Goal: Task Accomplishment & Management: Manage account settings

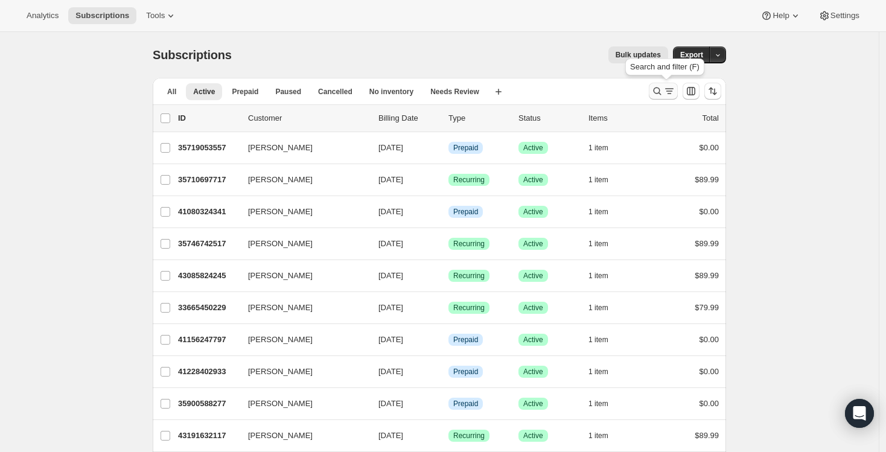
click at [656, 92] on icon "Search and filter results" at bounding box center [657, 91] width 12 height 12
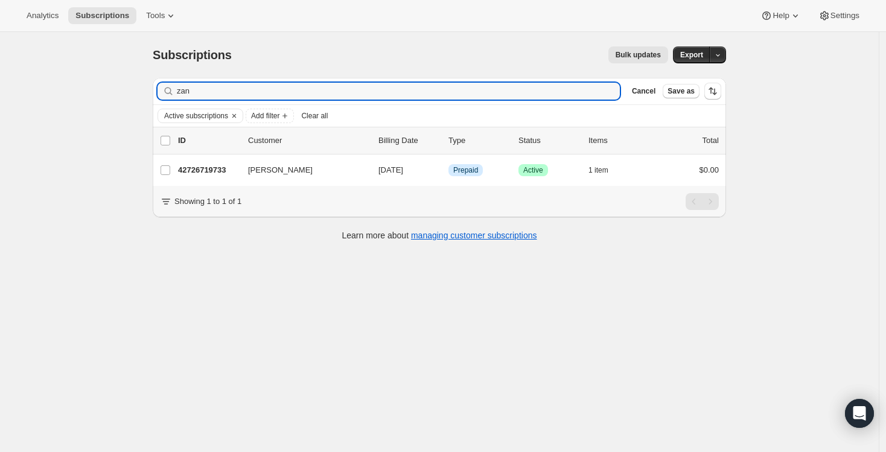
drag, startPoint x: 216, startPoint y: 94, endPoint x: 165, endPoint y: 89, distance: 50.9
click at [165, 89] on div "zan Clear" at bounding box center [388, 91] width 462 height 17
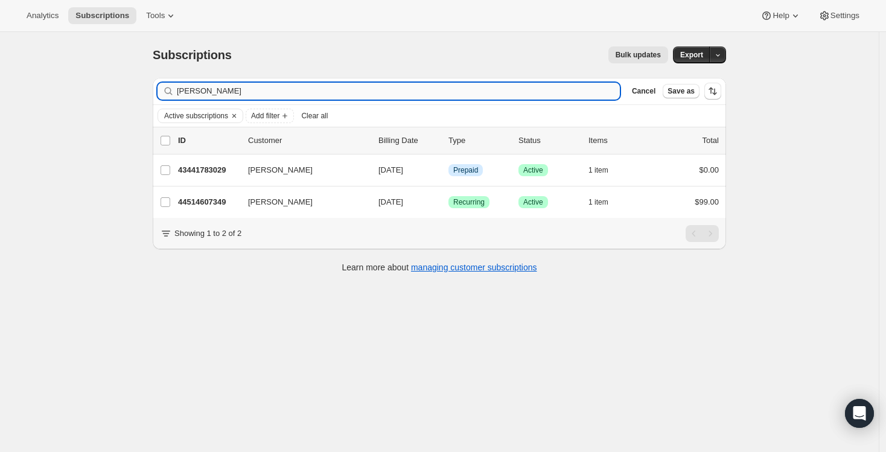
click at [197, 97] on input "[PERSON_NAME]" at bounding box center [398, 91] width 443 height 17
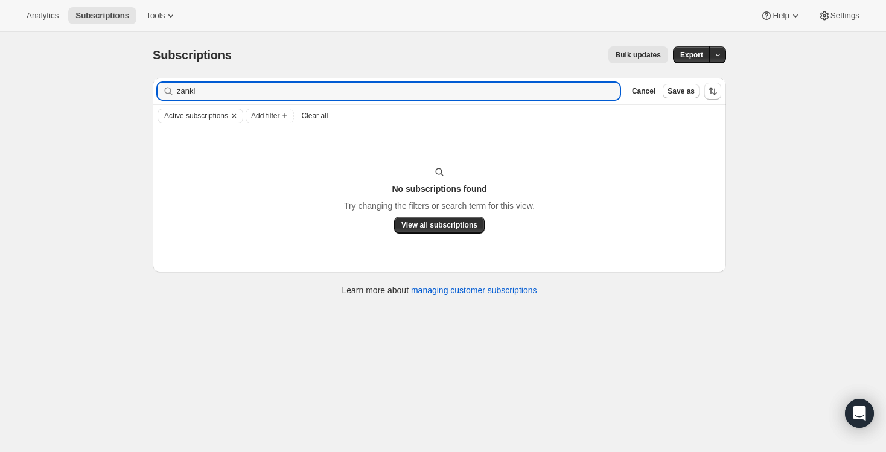
type input "zankl"
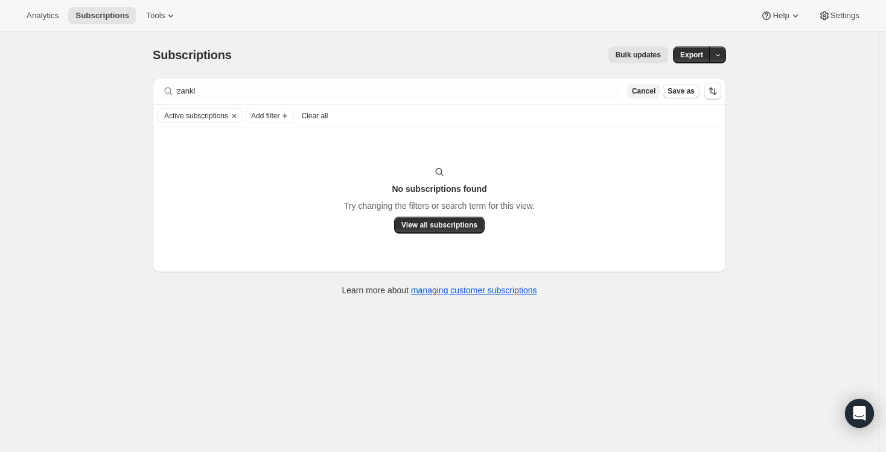
click at [646, 92] on span "Cancel" at bounding box center [644, 91] width 24 height 10
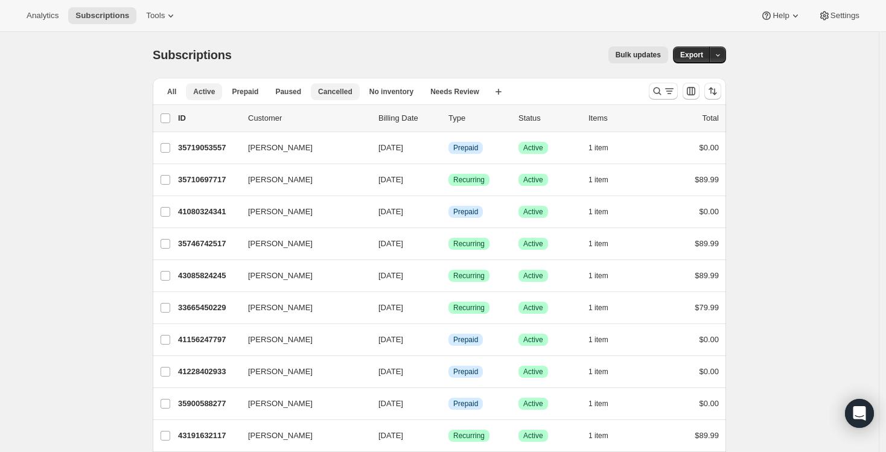
click at [325, 95] on span "Cancelled" at bounding box center [335, 92] width 34 height 10
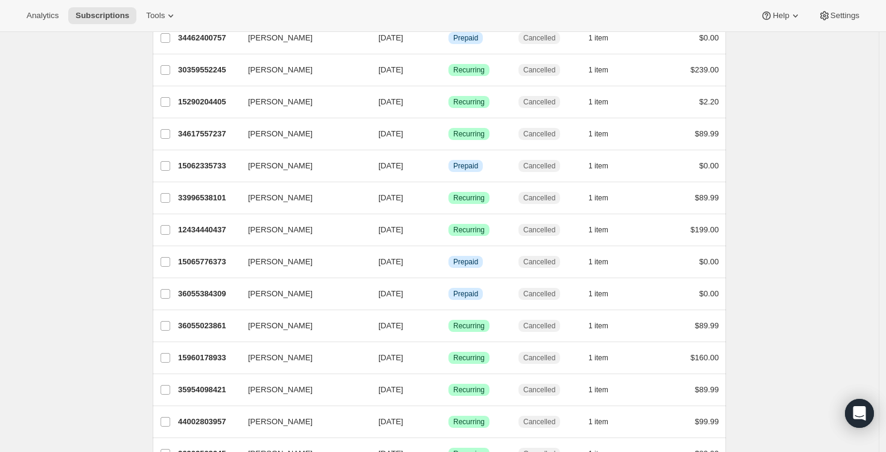
scroll to position [432, 0]
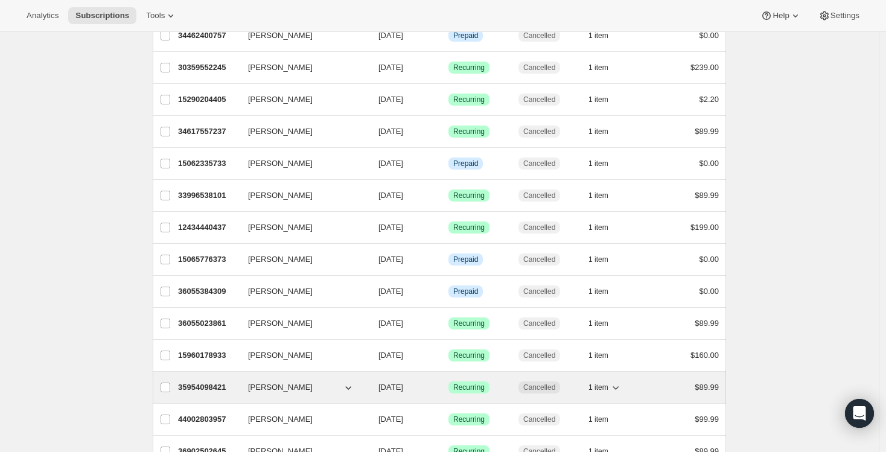
click at [202, 386] on p "35954098421" at bounding box center [208, 387] width 60 height 12
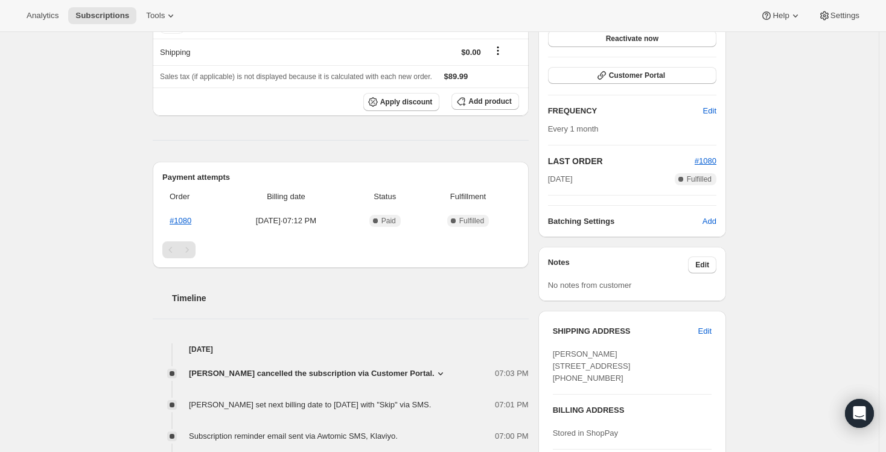
scroll to position [215, 0]
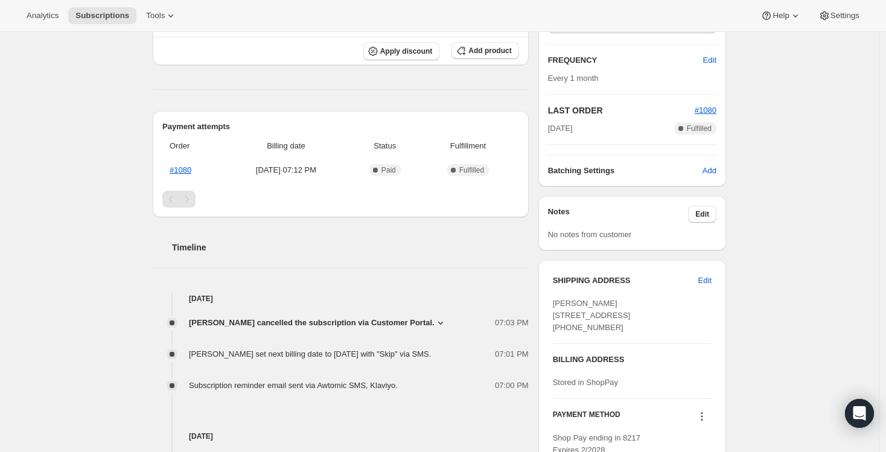
click at [441, 324] on icon at bounding box center [440, 323] width 12 height 12
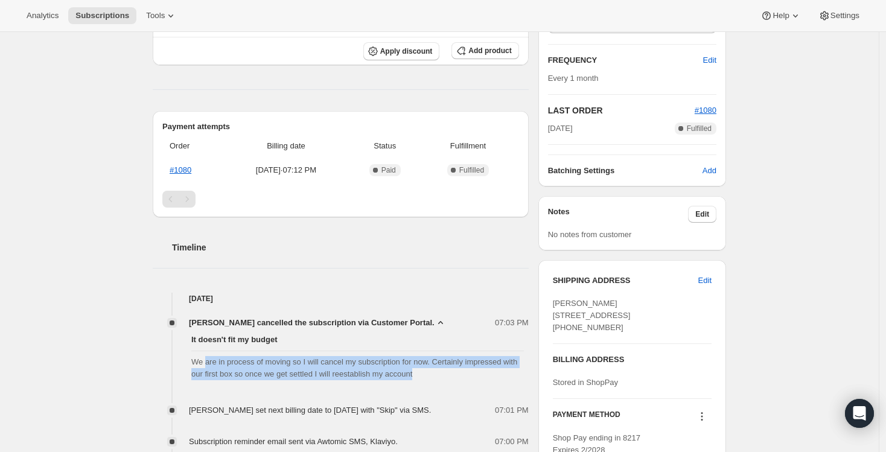
drag, startPoint x: 209, startPoint y: 363, endPoint x: 475, endPoint y: 369, distance: 265.5
click at [475, 369] on span "We are in process of moving so I will cancel my subscription for now. Certainly…" at bounding box center [357, 368] width 332 height 24
